Goal: Task Accomplishment & Management: Use online tool/utility

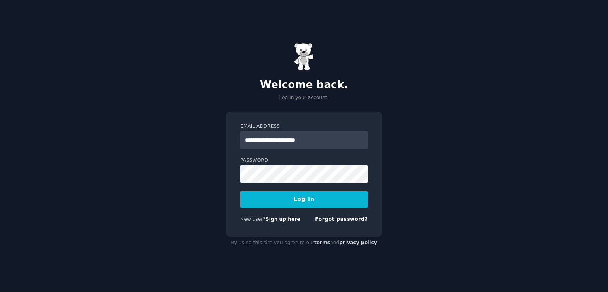
type input "**********"
click at [240, 191] on button "Log In" at bounding box center [303, 199] width 127 height 17
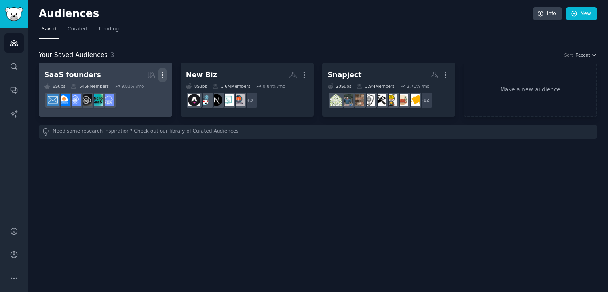
click at [162, 73] on icon "button" at bounding box center [162, 75] width 8 height 8
click at [144, 90] on p "Delete" at bounding box center [141, 91] width 18 height 8
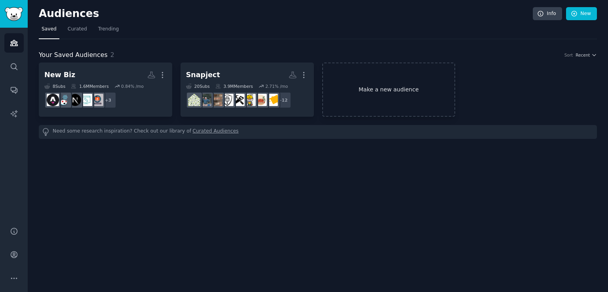
click at [366, 80] on link "Make a new audience" at bounding box center [388, 90] width 133 height 54
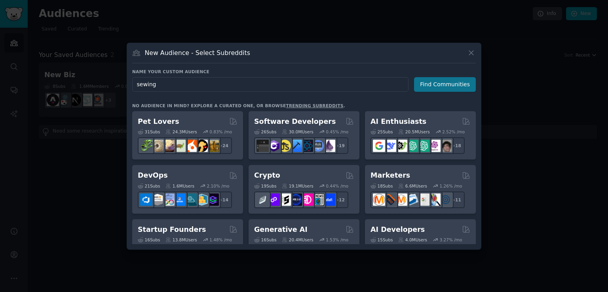
type input "sewing"
click at [442, 91] on button "Find Communities" at bounding box center [445, 84] width 62 height 15
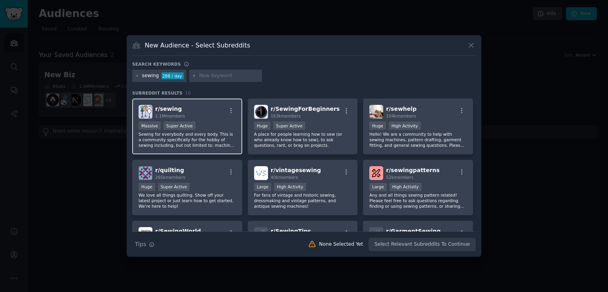
click at [208, 131] on p "Sewing for everybody and every body. This is a community specifically for the h…" at bounding box center [187, 139] width 97 height 17
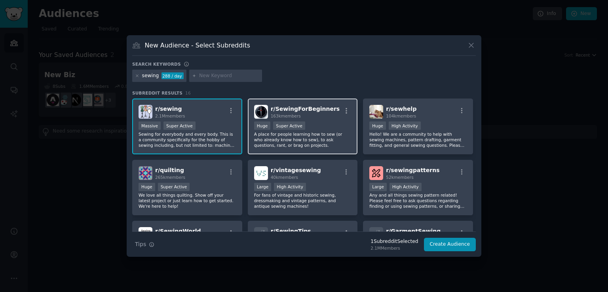
click at [318, 121] on div "Huge Super Active" at bounding box center [302, 126] width 97 height 10
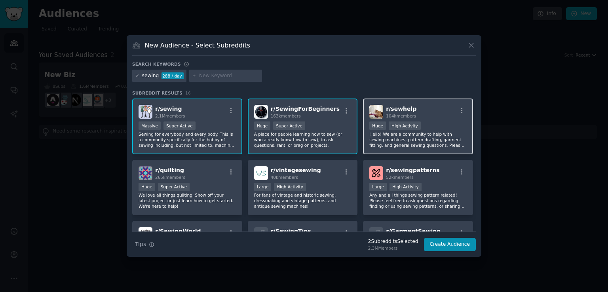
click at [432, 120] on div "r/ sewhelp 104k members Huge High Activity Hello! We are a community to help wi…" at bounding box center [418, 127] width 110 height 56
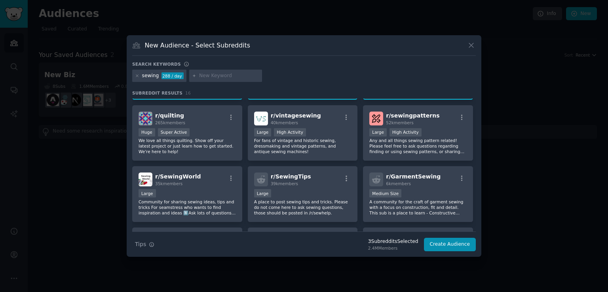
scroll to position [55, 0]
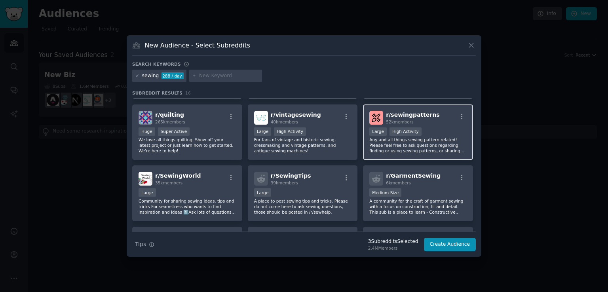
click at [428, 129] on div "Large High Activity" at bounding box center [417, 132] width 97 height 10
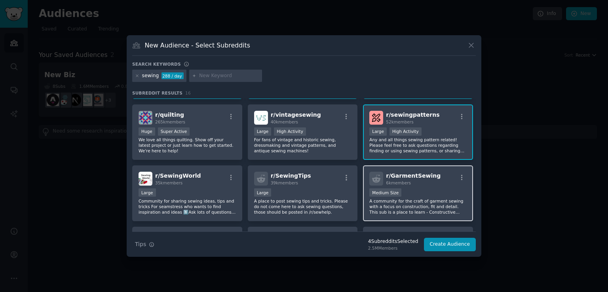
click at [425, 190] on div "Medium Size" at bounding box center [417, 193] width 97 height 10
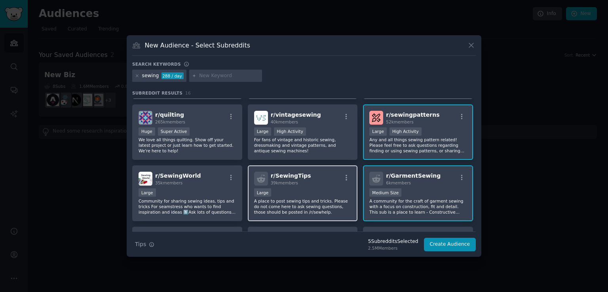
click at [319, 184] on div "r/ SewingTips 39k members" at bounding box center [302, 179] width 97 height 14
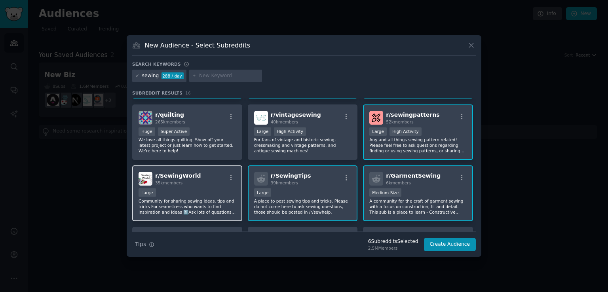
click at [209, 181] on div "r/ SewingWorld 35k members" at bounding box center [187, 179] width 97 height 14
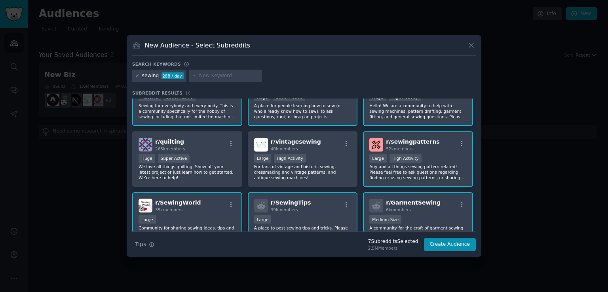
scroll to position [0, 0]
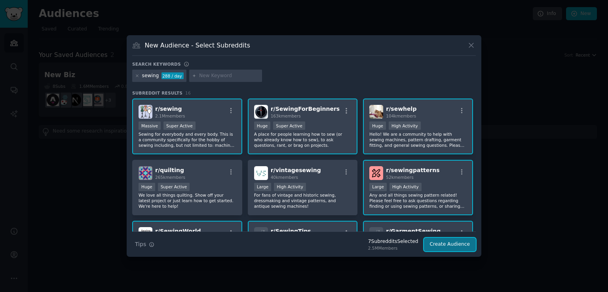
click at [453, 243] on button "Create Audience" at bounding box center [450, 244] width 52 height 13
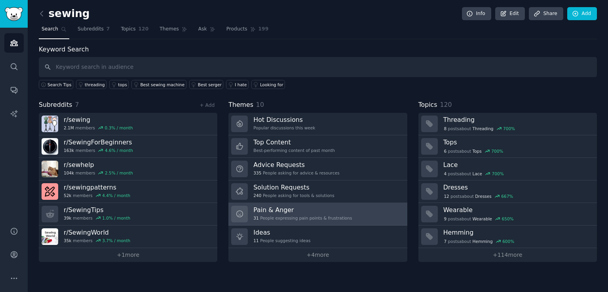
click at [307, 203] on link "Pain & Anger 31 People expressing pain points & frustrations" at bounding box center [317, 214] width 178 height 23
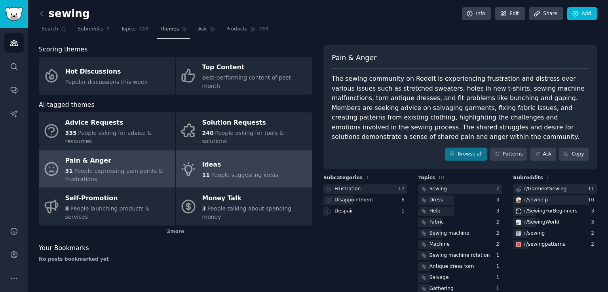
click at [215, 159] on div "Ideas" at bounding box center [240, 165] width 76 height 13
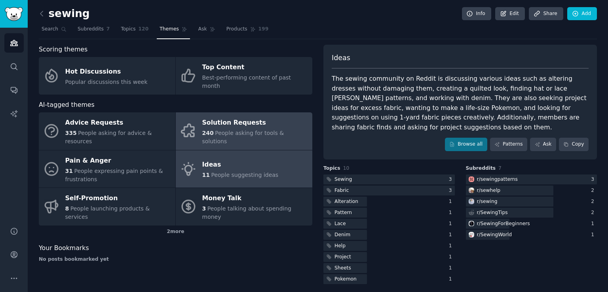
click at [245, 117] on div "Solution Requests" at bounding box center [255, 123] width 106 height 13
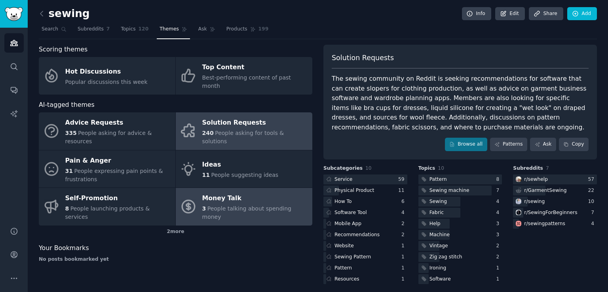
click at [213, 205] on span "People talking about spending money" at bounding box center [246, 212] width 89 height 15
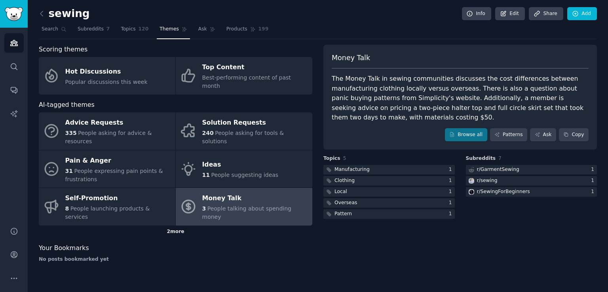
click at [169, 226] on div "2 more" at bounding box center [175, 232] width 273 height 13
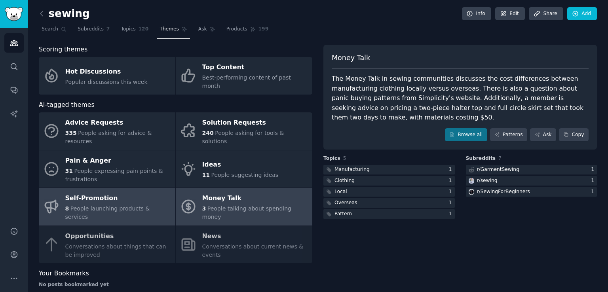
click at [119, 192] on div "Self-Promotion" at bounding box center [118, 198] width 106 height 13
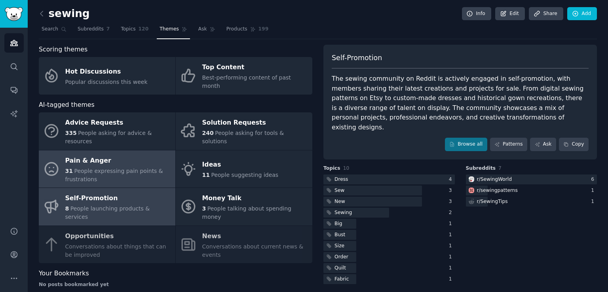
click at [109, 167] on div "31 People expressing pain points & frustrations" at bounding box center [118, 175] width 106 height 17
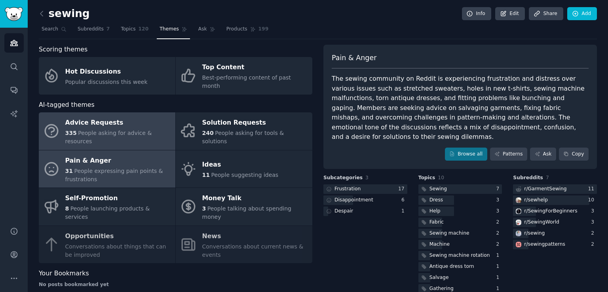
click at [125, 117] on div "Advice Requests" at bounding box center [118, 123] width 106 height 13
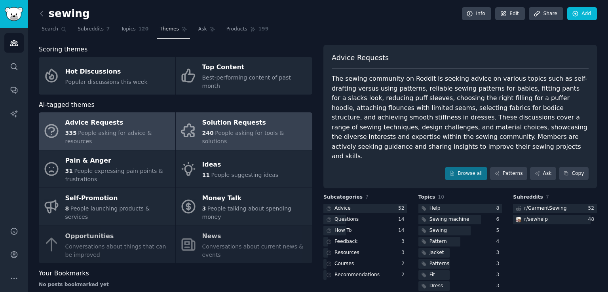
click at [231, 129] on div "240 People asking for tools & solutions" at bounding box center [255, 137] width 106 height 17
